Goal: Task Accomplishment & Management: Use online tool/utility

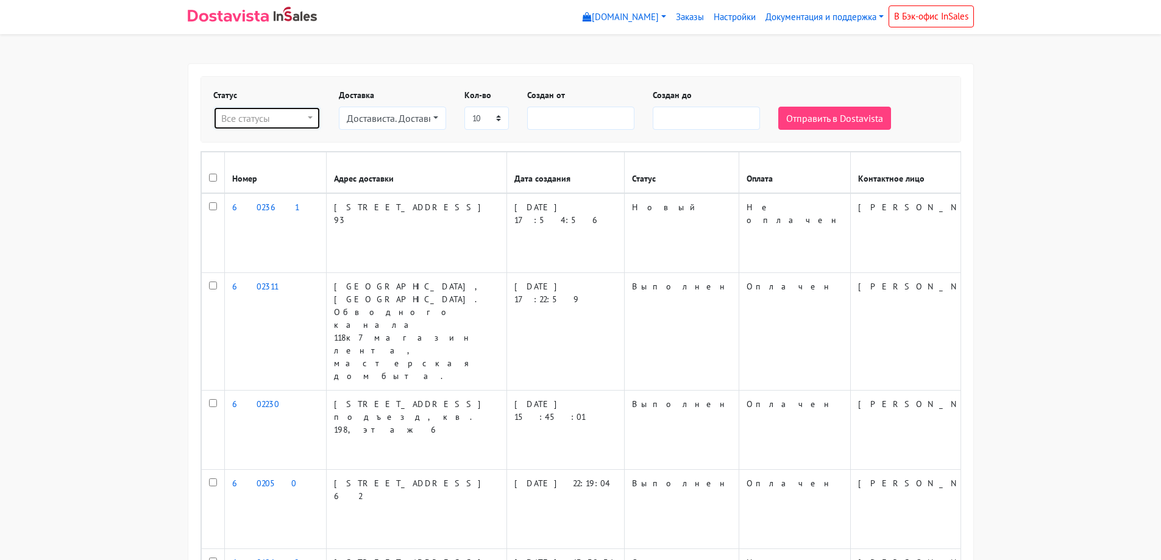
click at [291, 113] on div "Все статусы" at bounding box center [263, 118] width 84 height 15
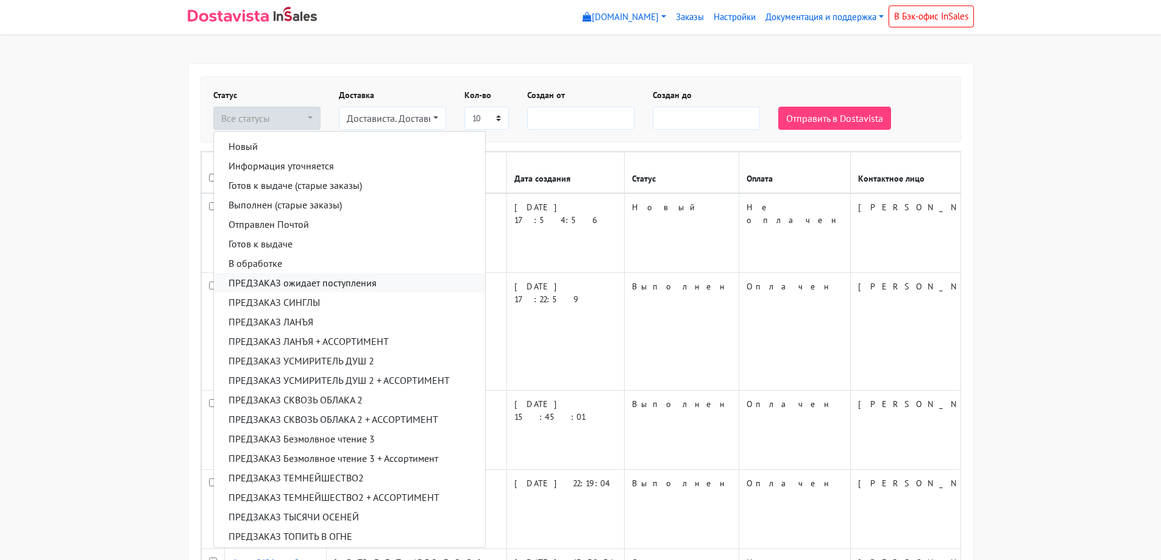
click at [304, 288] on span "ПРЕДЗАКАЗ ожидает поступления" at bounding box center [303, 283] width 148 height 15
select select "predzakaz-ozhidaet-postupleniya"
click at [674, 59] on body "myshop-tx960.myinsales.ru myshop-tx960.myinsales.ru Выйти Заказы Настройки" at bounding box center [580, 561] width 1161 height 1123
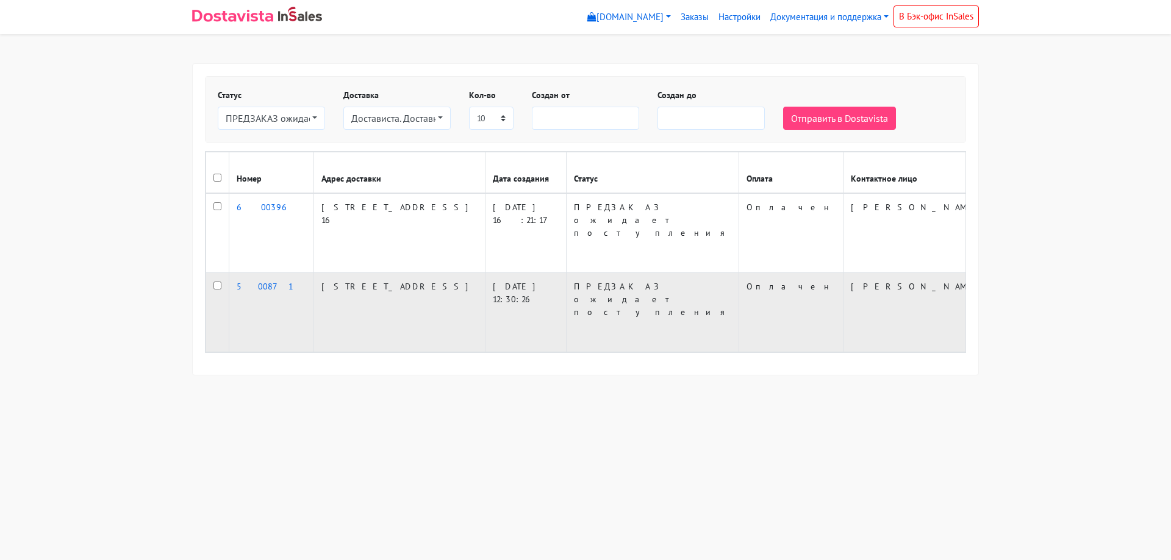
click at [215, 285] on input "checkbox" at bounding box center [217, 286] width 8 height 8
checkbox input "true"
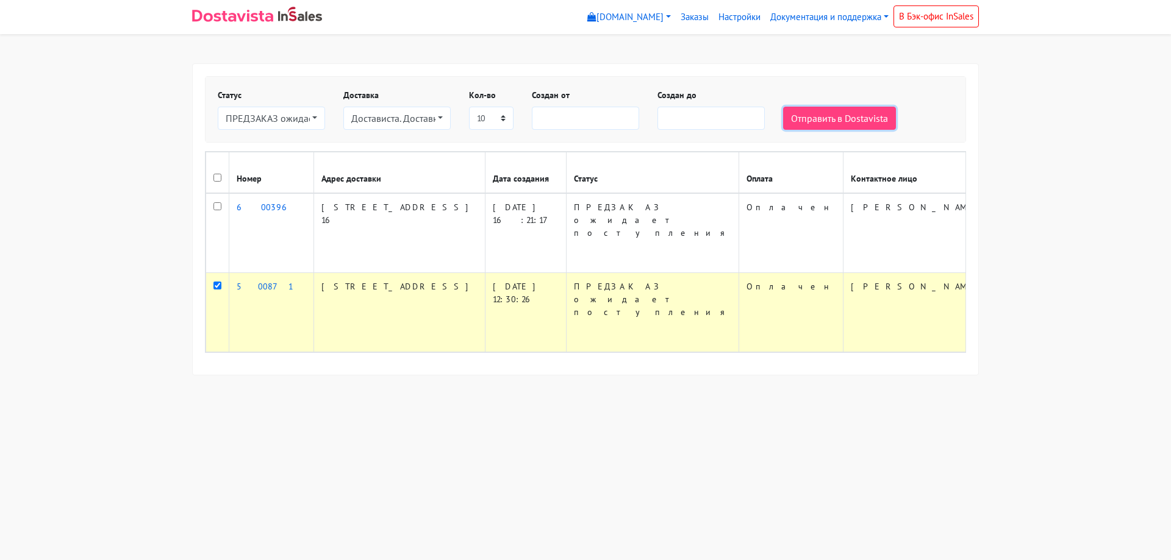
click at [818, 126] on button "Отправить в Dostavista" at bounding box center [839, 118] width 113 height 23
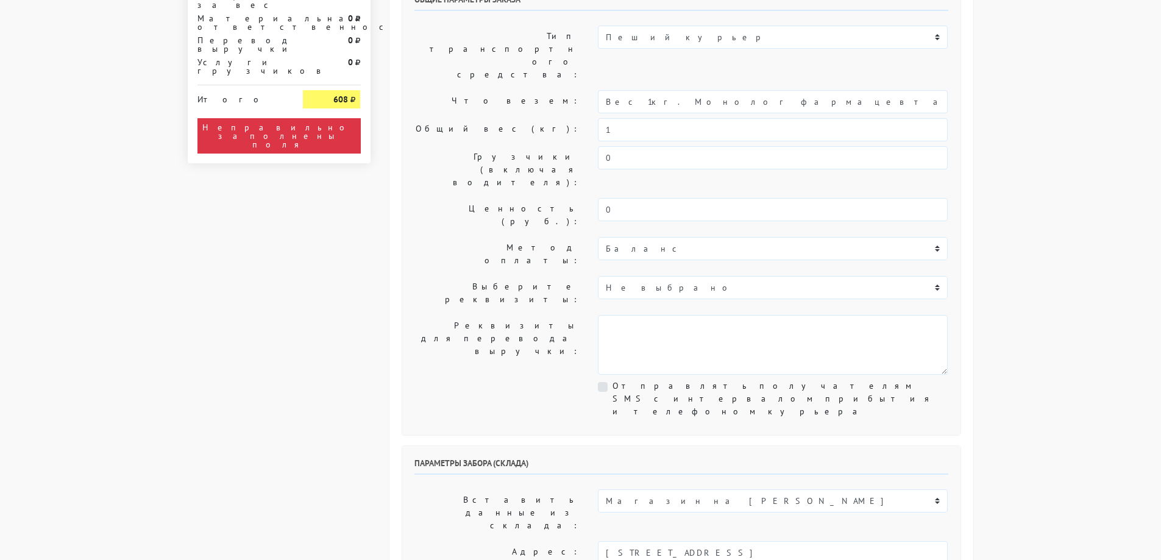
scroll to position [183, 0]
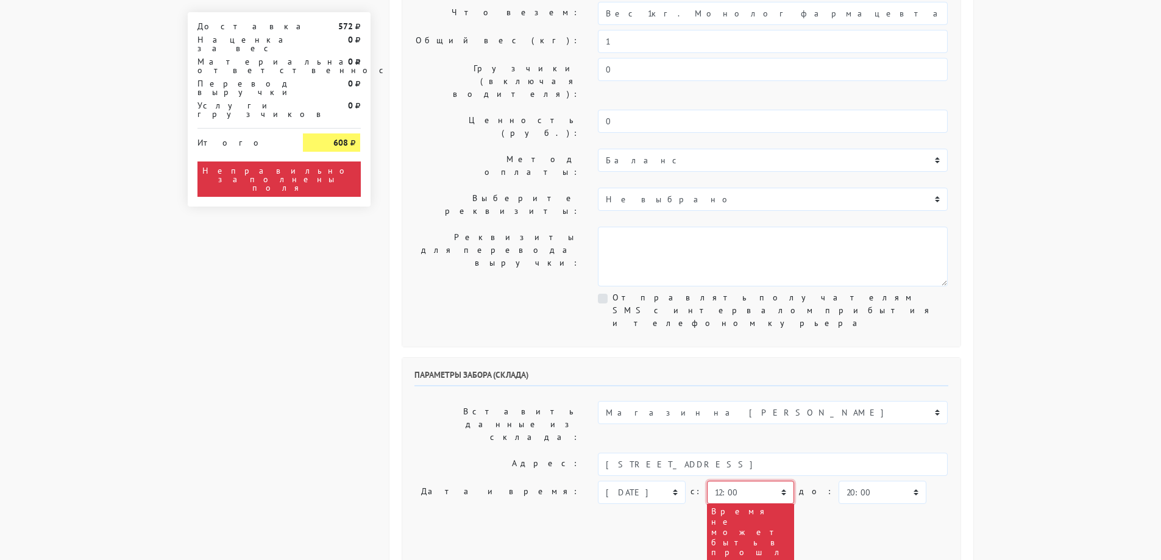
click at [741, 481] on select "00:00 00:30 01:00 01:30 02:00 02:30 03:00 03:30 04:00 04:30 05:00 05:30 06:00 0…" at bounding box center [750, 492] width 87 height 23
select select "18:30"
click at [707, 481] on select "00:00 00:30 01:00 01:30 02:00 02:30 03:00 03:30 04:00 04:30 05:00 05:30 06:00 0…" at bounding box center [750, 492] width 87 height 23
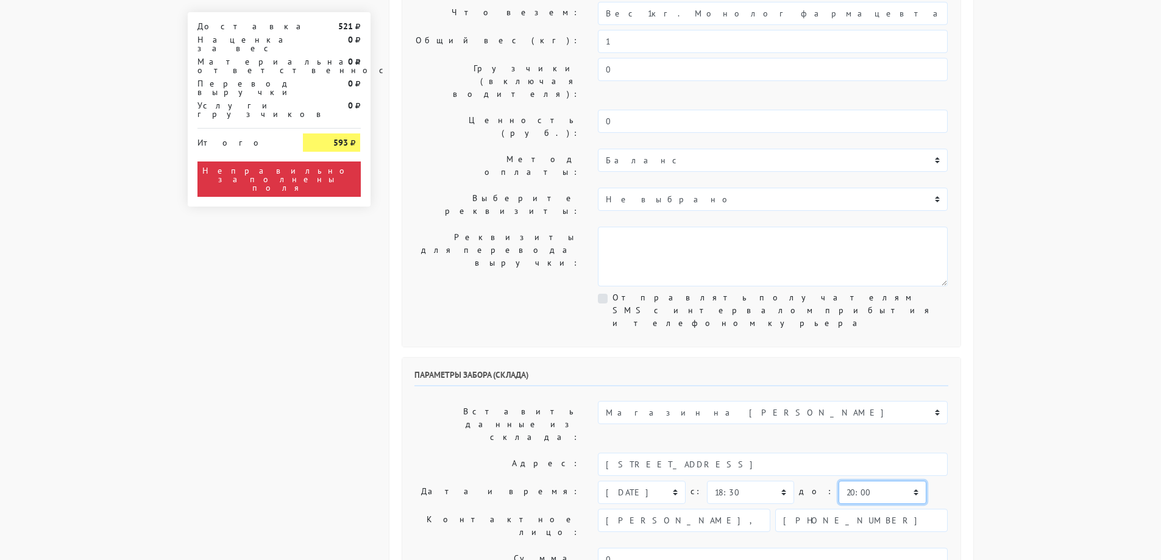
click at [861, 481] on select "00:00 00:30 01:00 01:30 02:00 02:30 03:00 03:30 04:00 04:30 05:00 05:30 06:00 0…" at bounding box center [882, 492] width 87 height 23
select select "19:00"
click at [839, 481] on select "00:00 00:30 01:00 01:30 02:00 02:30 03:00 03:30 04:00 04:30 05:00 05:30 06:00 0…" at bounding box center [882, 492] width 87 height 23
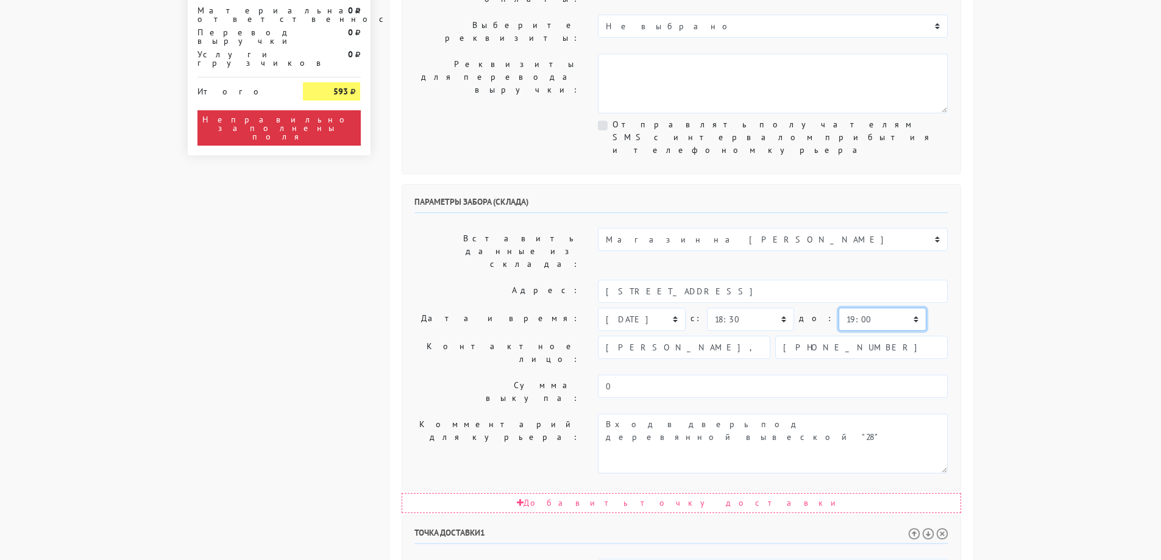
scroll to position [427, 0]
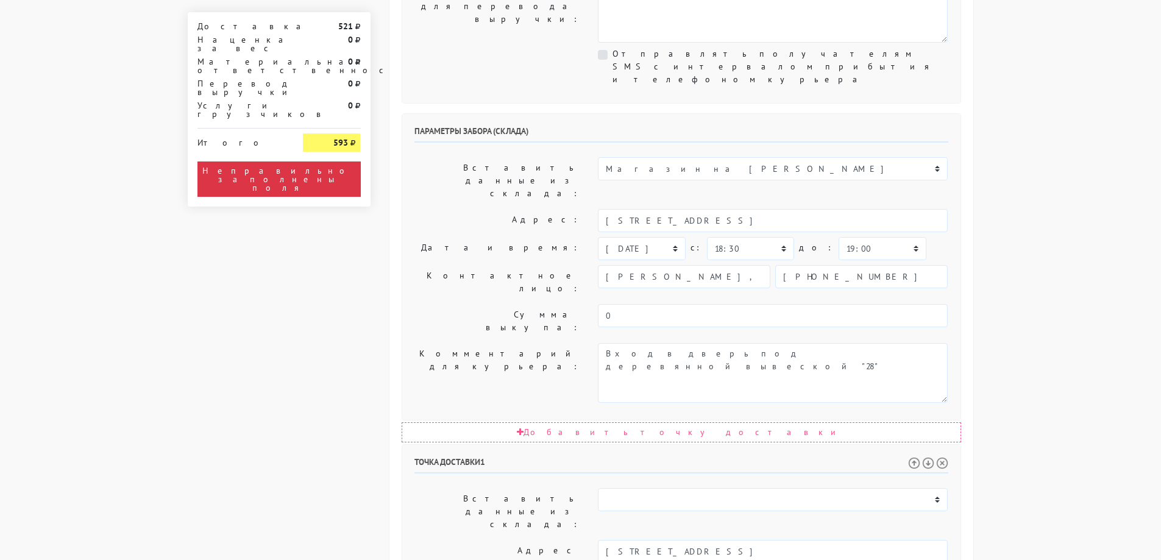
select select "19:00"
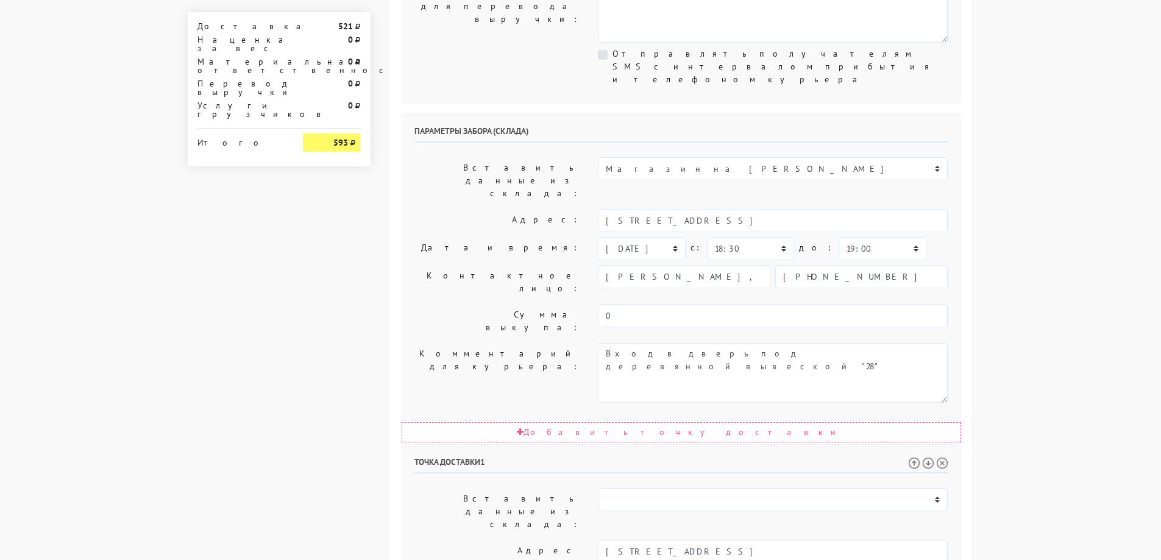
drag, startPoint x: 783, startPoint y: 452, endPoint x: 426, endPoint y: 415, distance: 359.2
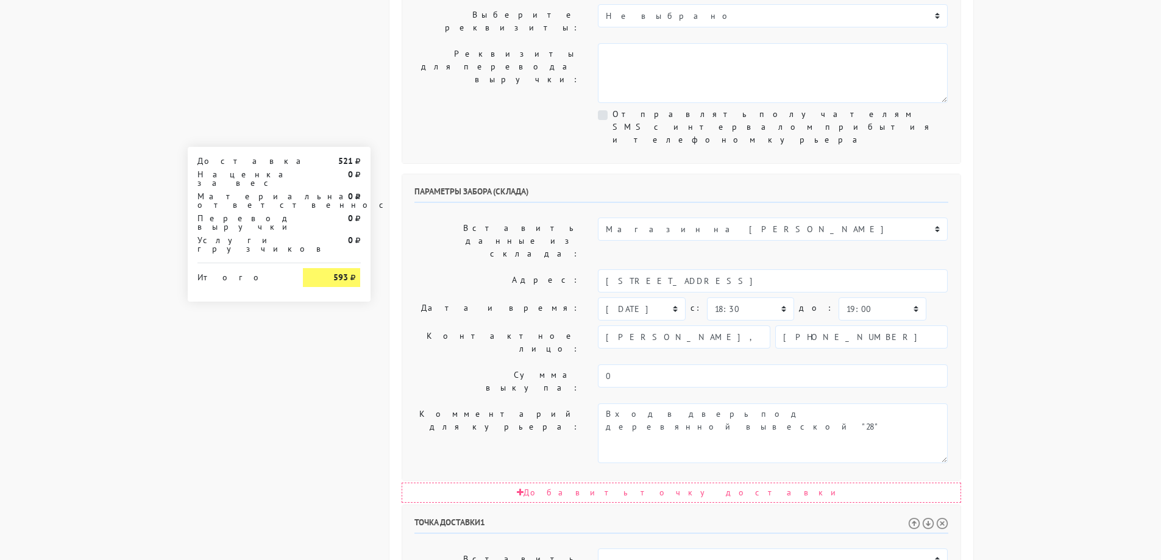
scroll to position [366, 0]
paste input "подез 4 эт 8 кв 146"
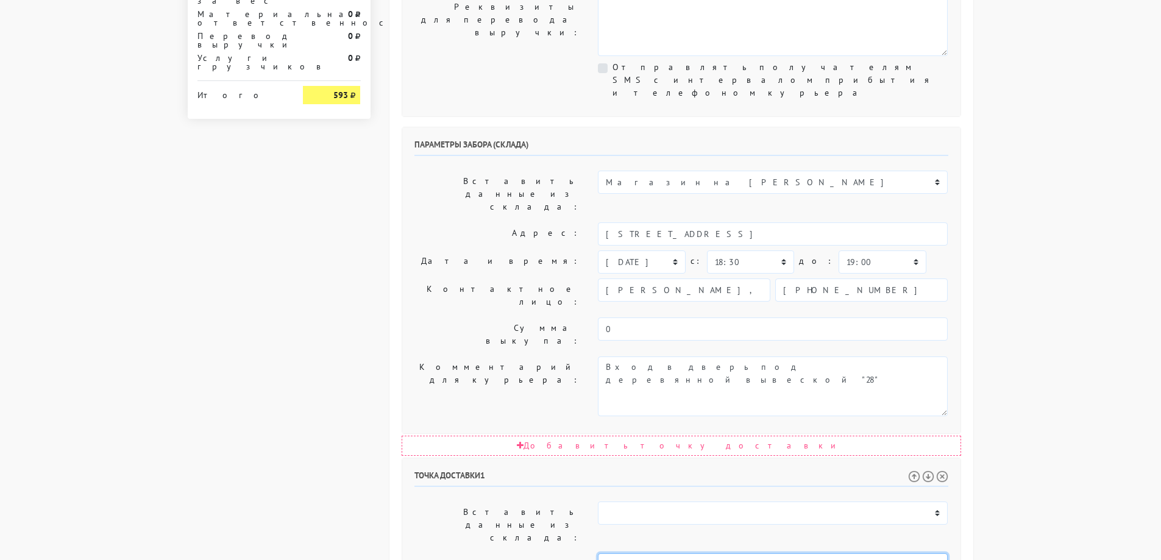
scroll to position [565, 0]
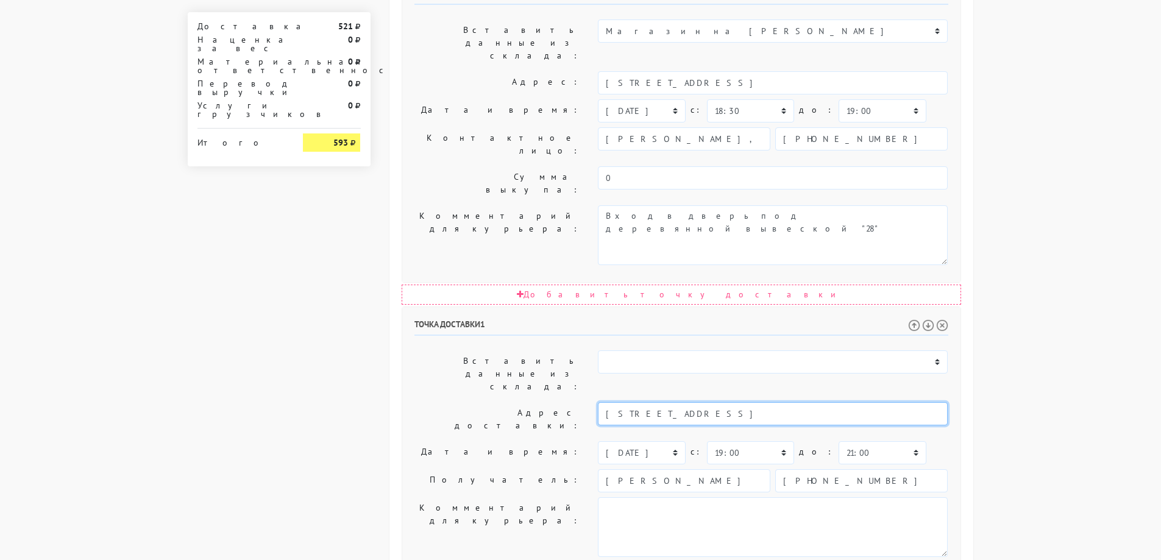
type input "Санкт-Петербург, бухарестская 66 корпус 1, подъез 4, этаж 8, кв 146"
